Goal: Navigation & Orientation: Find specific page/section

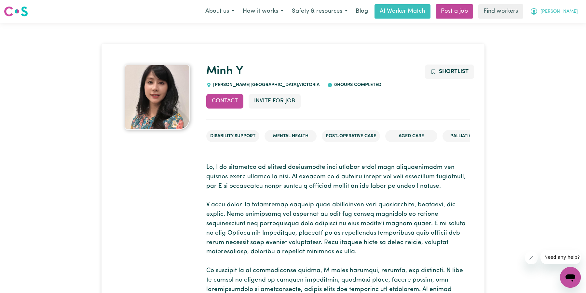
click at [575, 14] on span "[PERSON_NAME]" at bounding box center [558, 11] width 37 height 7
click at [561, 26] on link "My Dashboard" at bounding box center [555, 25] width 51 height 12
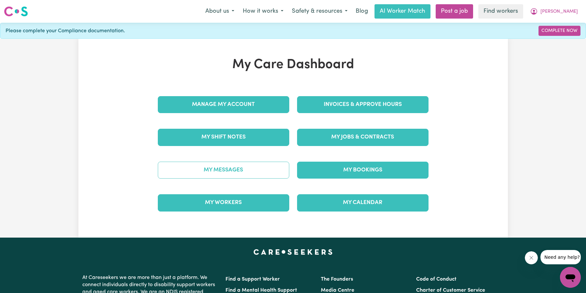
click at [224, 174] on link "My Messages" at bounding box center [223, 169] width 131 height 17
